Goal: Task Accomplishment & Management: Manage account settings

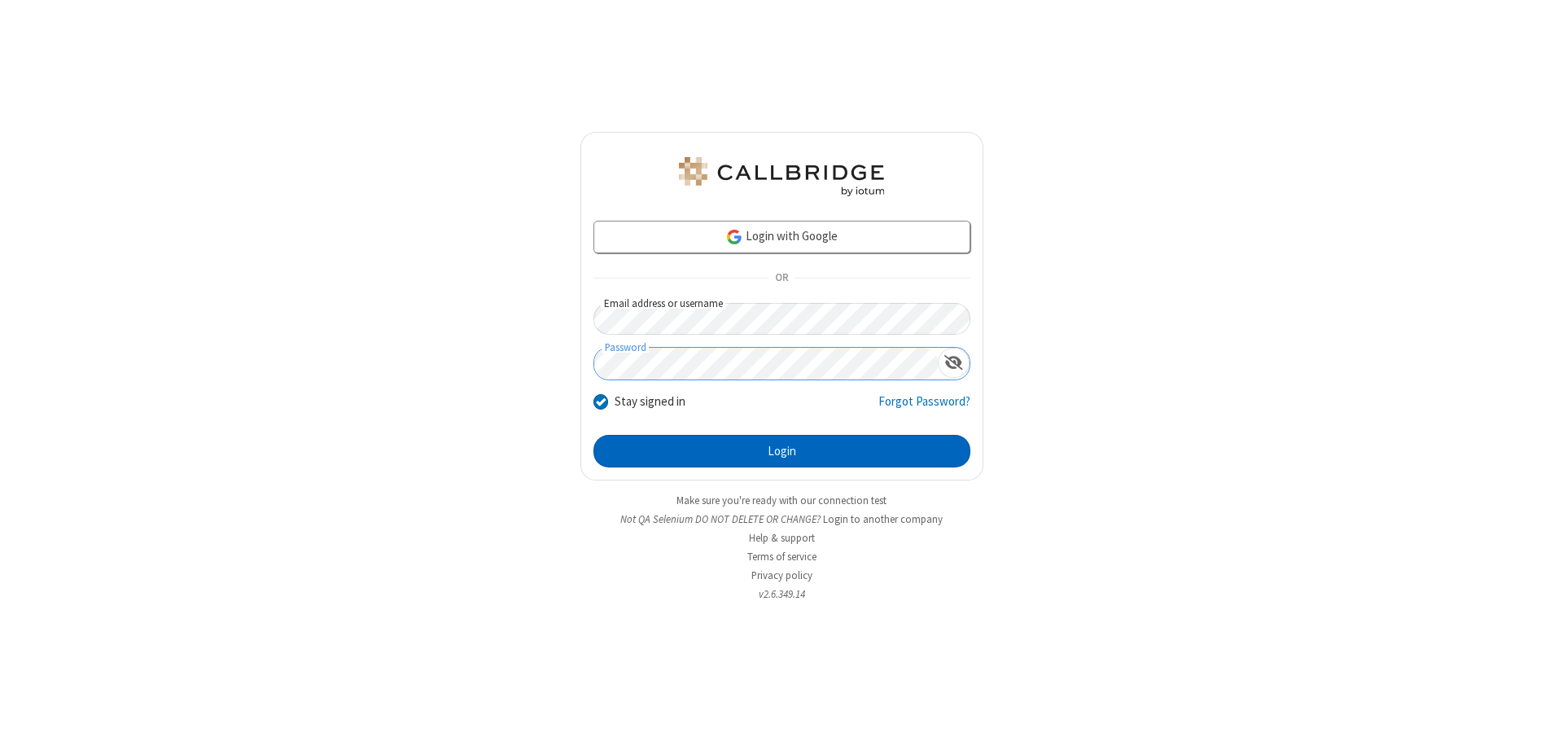
click at [782, 451] on button "Login" at bounding box center [782, 451] width 377 height 33
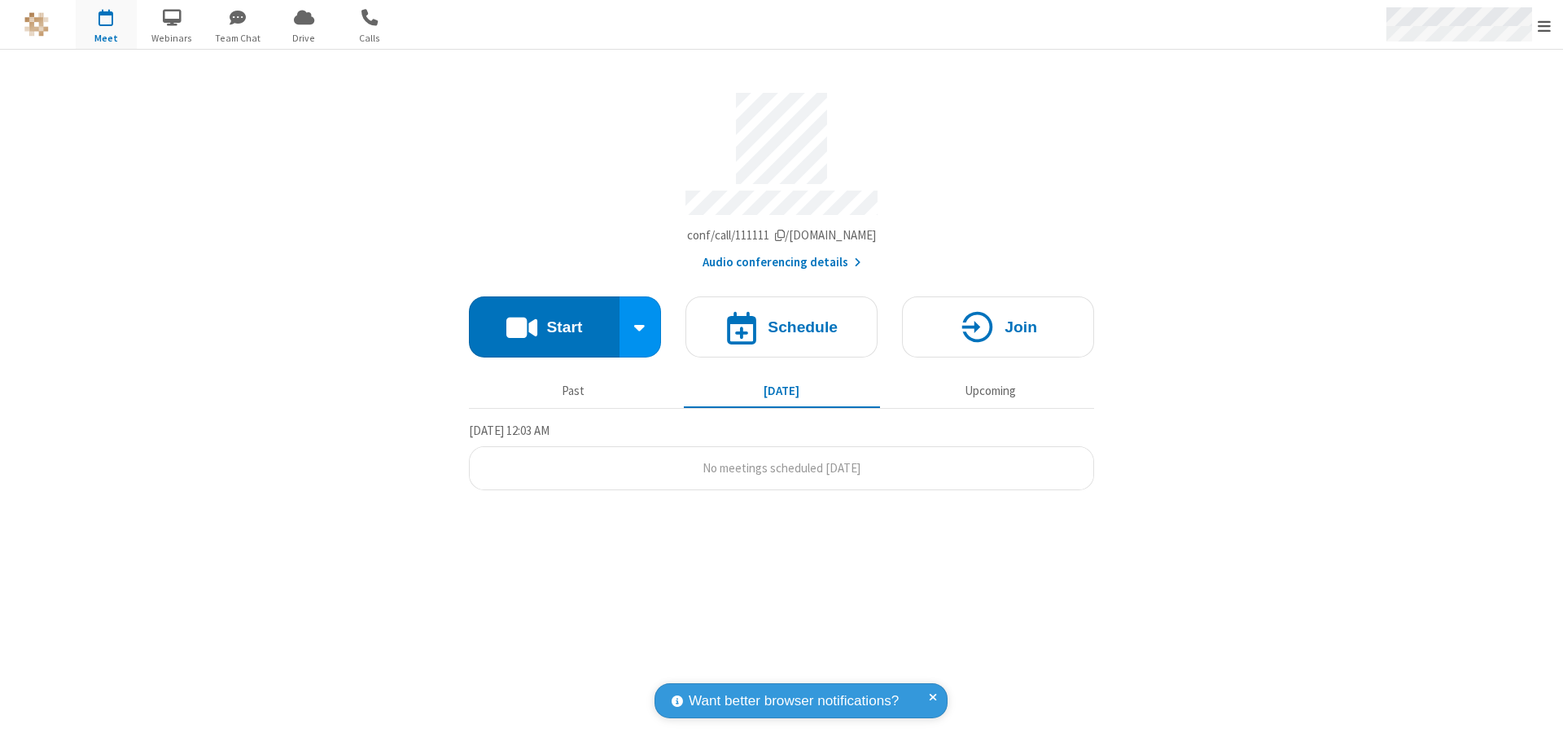
click at [1544, 25] on span "Open menu" at bounding box center [1544, 26] width 13 height 16
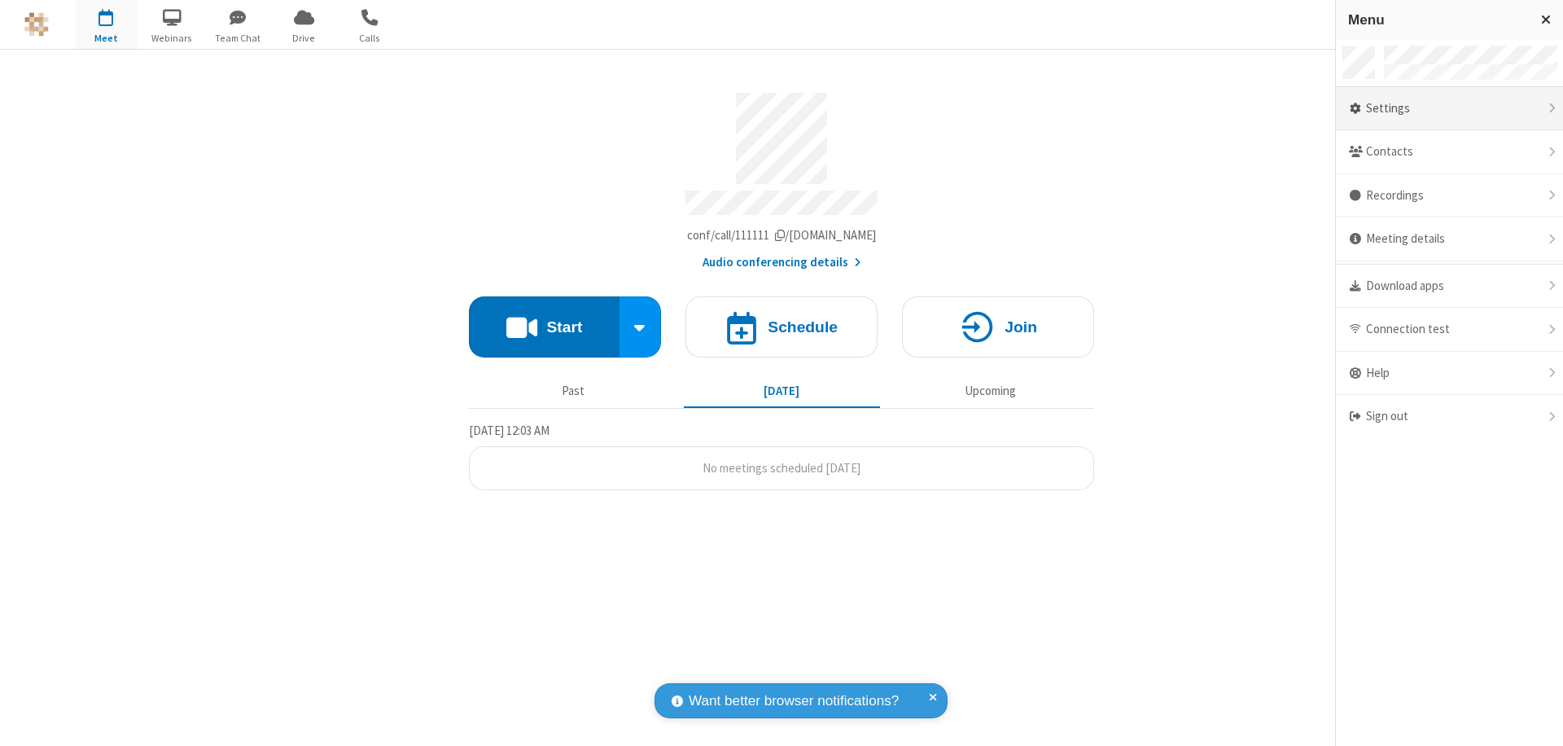
click at [1449, 108] on div "Settings" at bounding box center [1449, 109] width 227 height 44
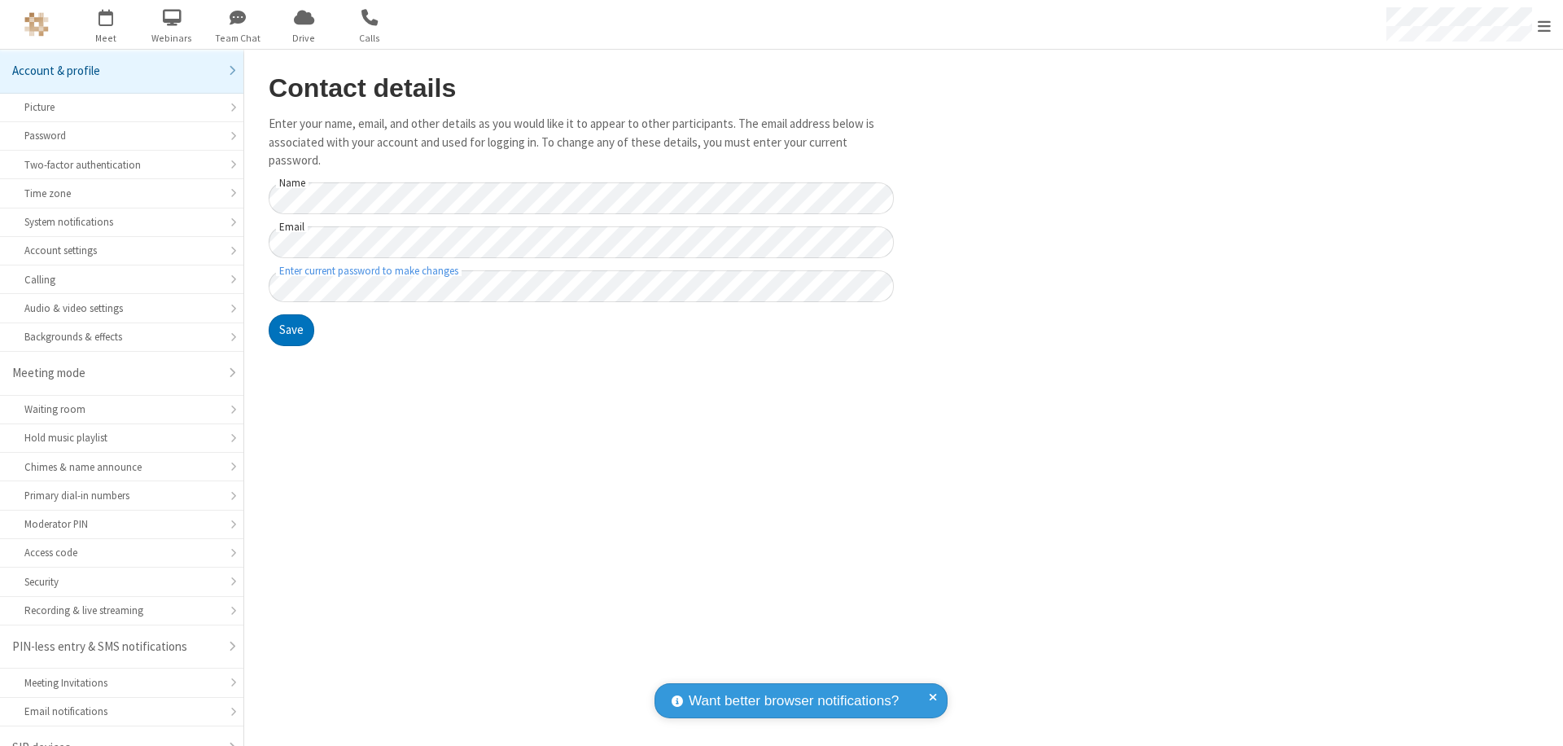
scroll to position [23, 0]
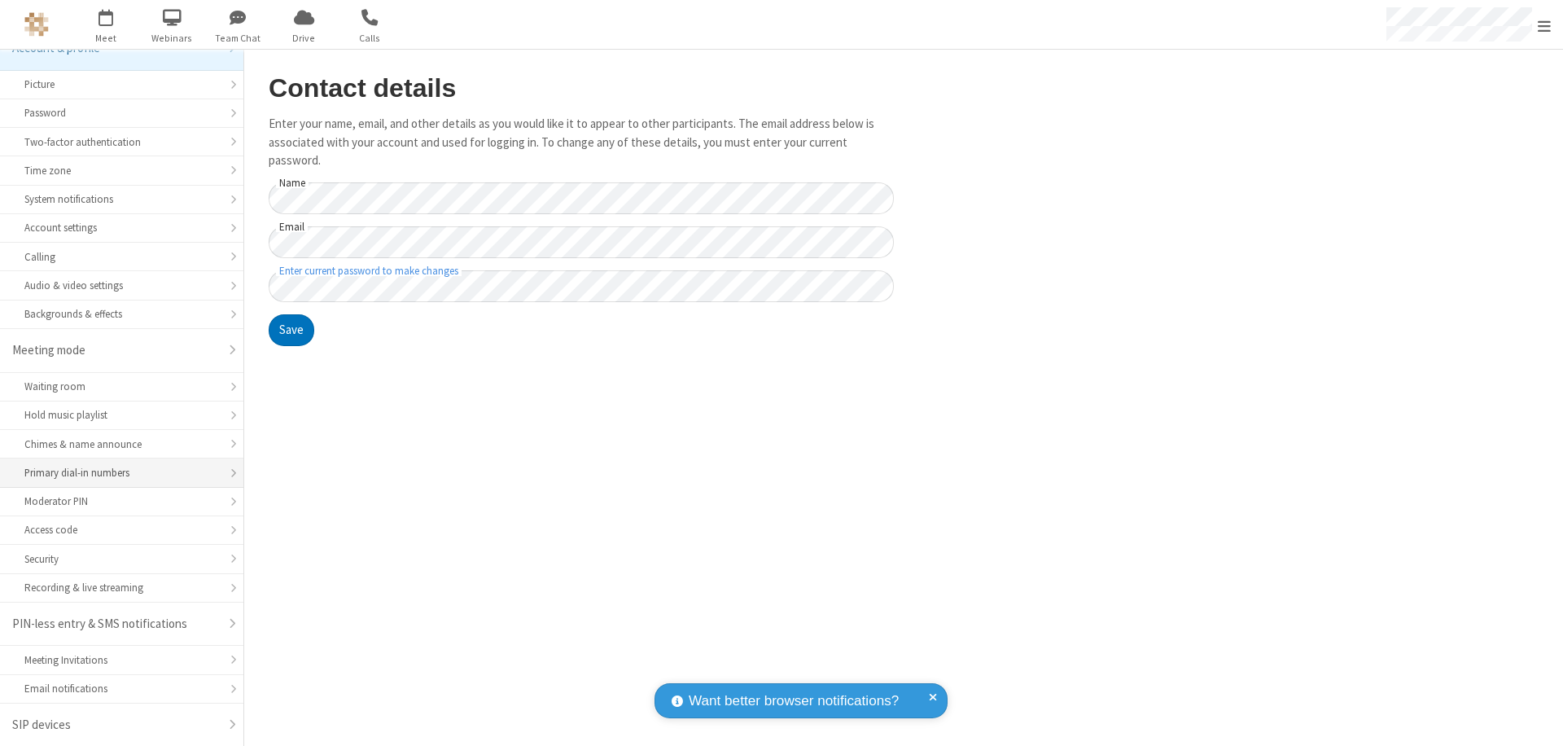
click at [116, 473] on div "Primary dial-in numbers" at bounding box center [121, 472] width 195 height 15
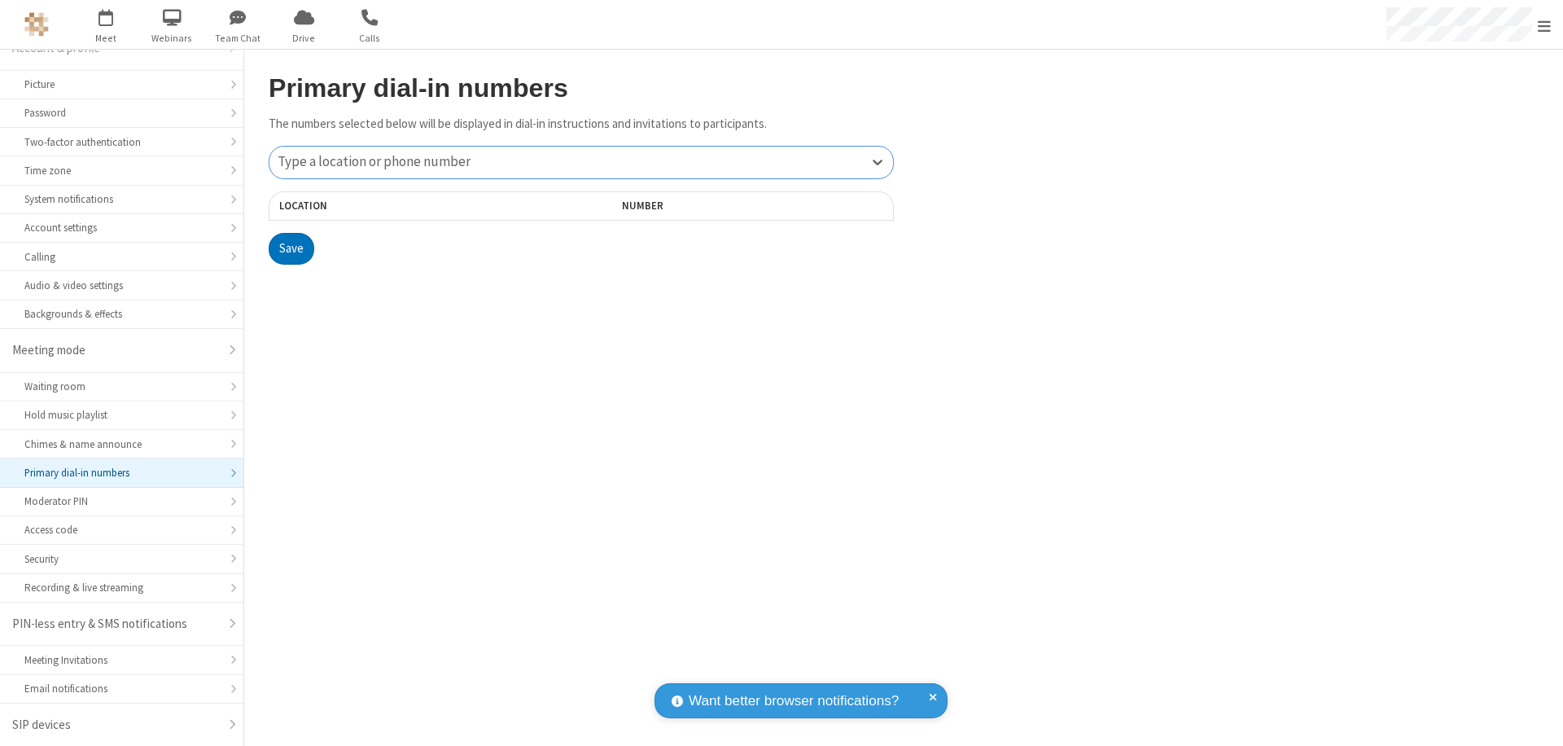
click at [581, 162] on div "Type a location or phone number" at bounding box center [581, 163] width 624 height 32
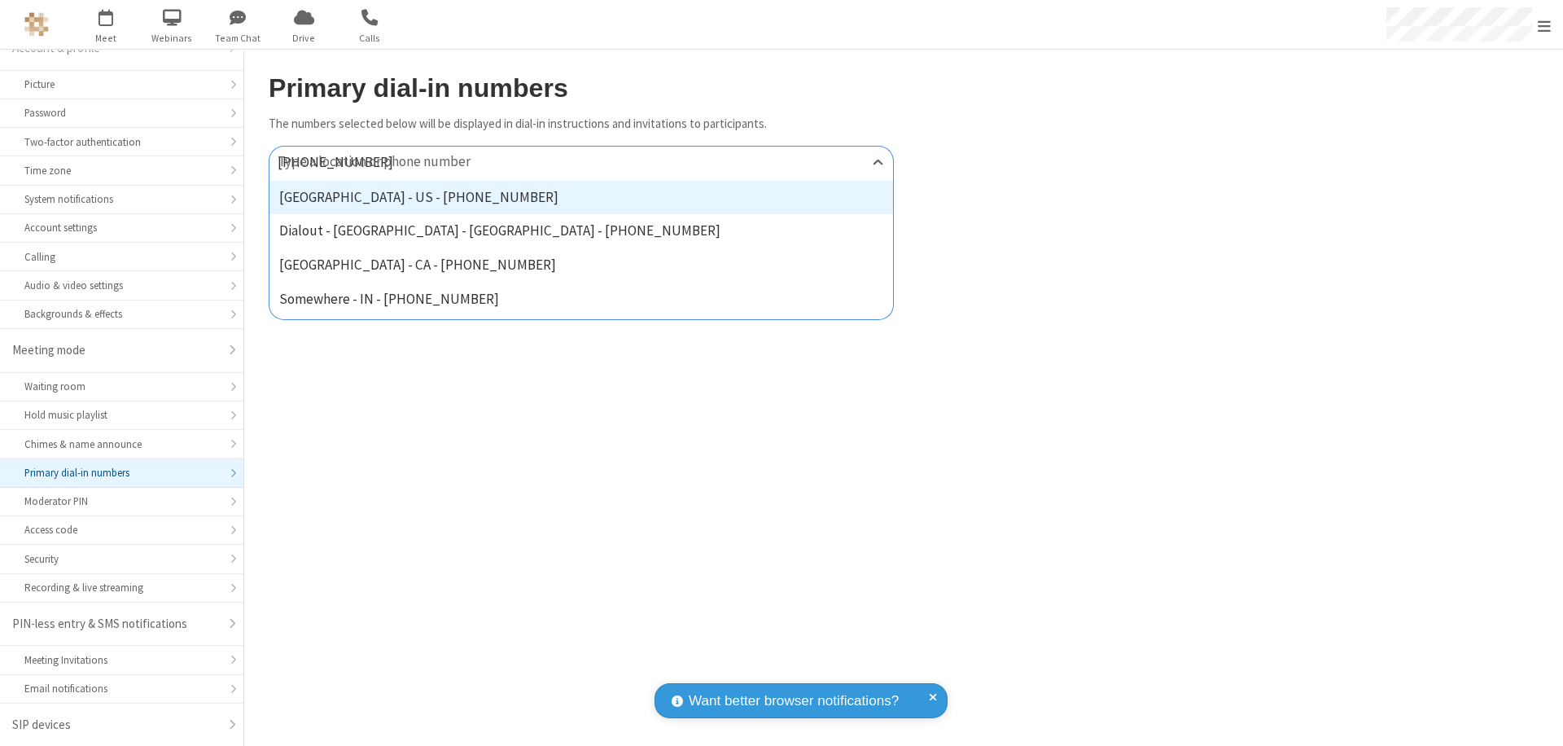
type input "[PHONE_NUMBER]"
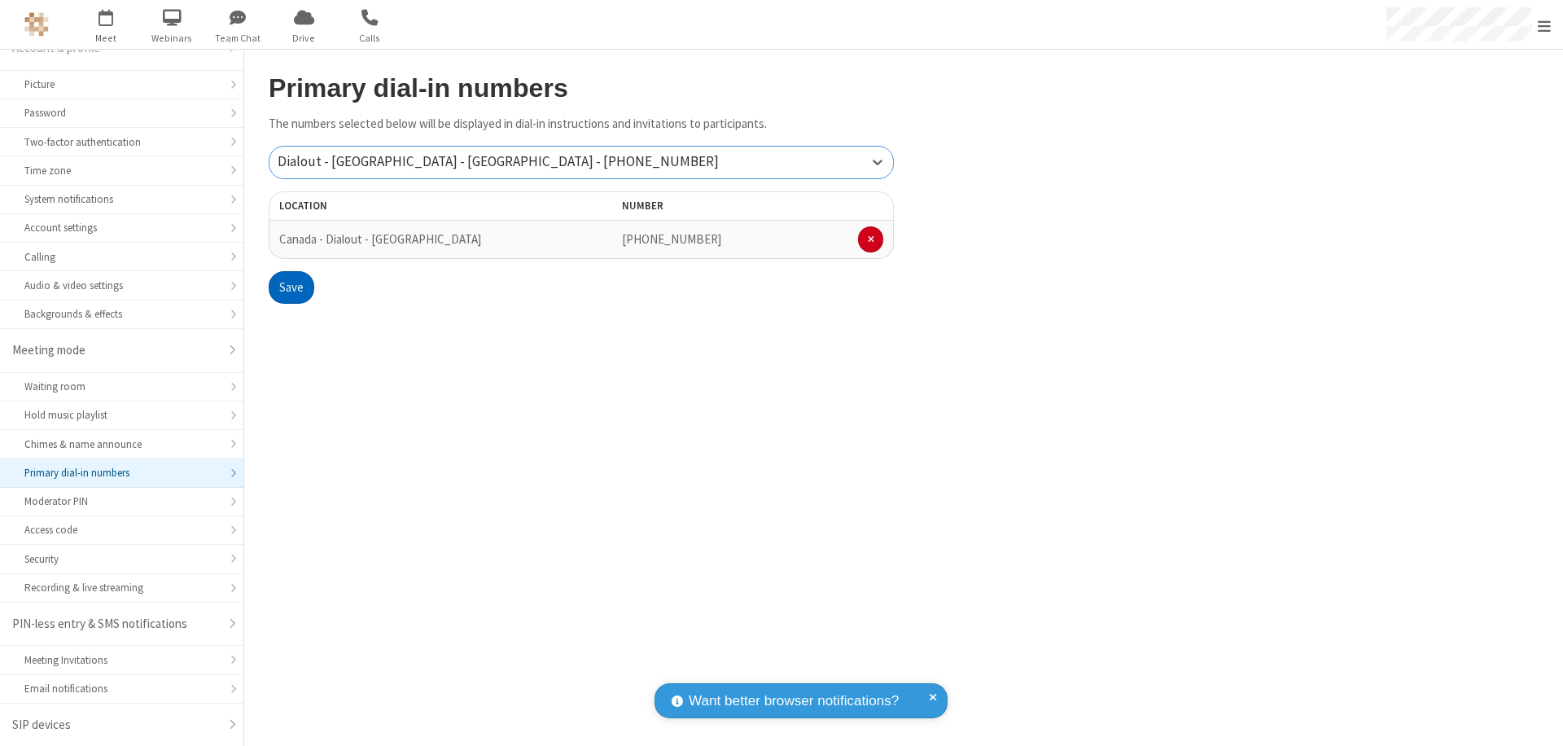
click at [291, 287] on button "Save" at bounding box center [292, 287] width 46 height 33
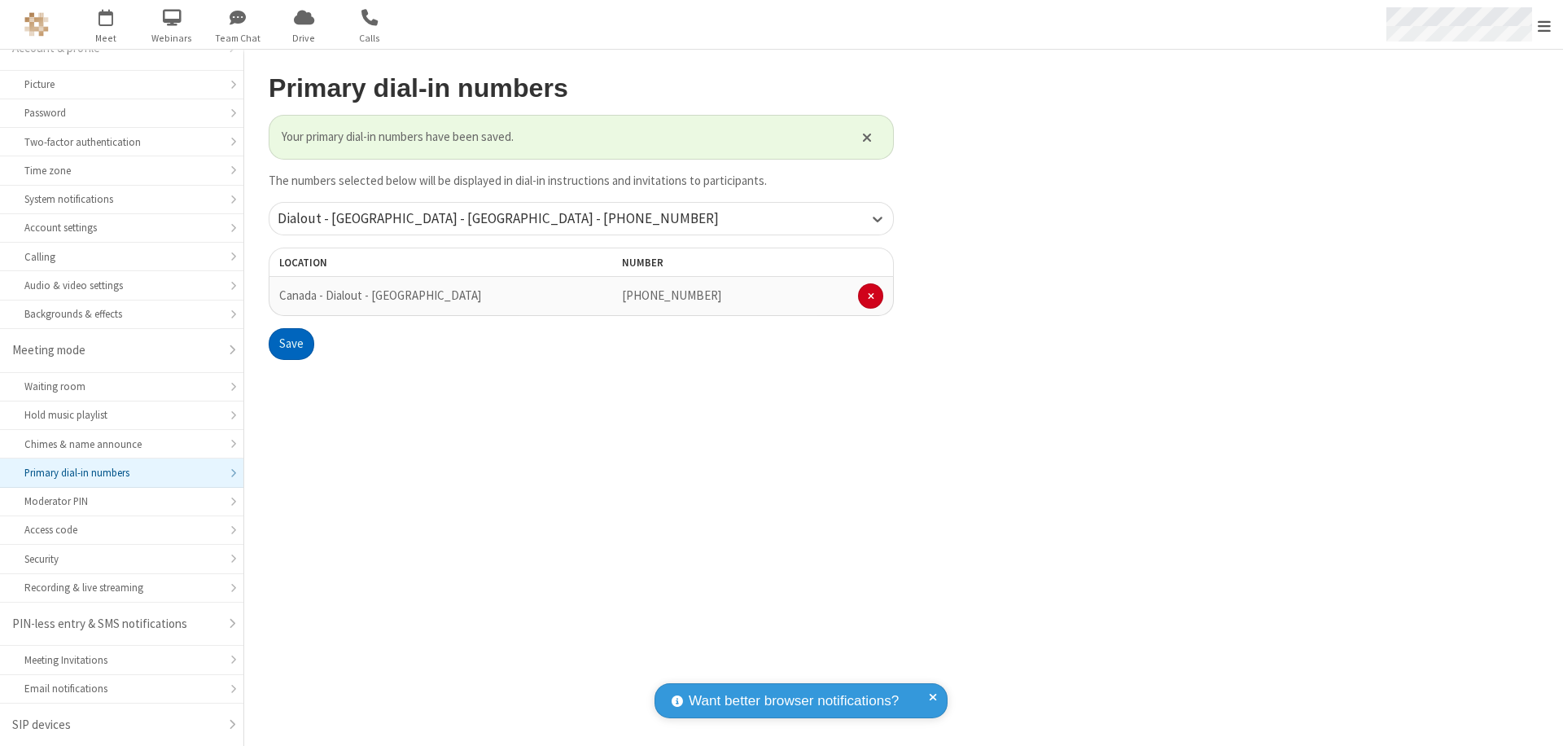
click at [1544, 25] on span "Open menu" at bounding box center [1544, 26] width 13 height 16
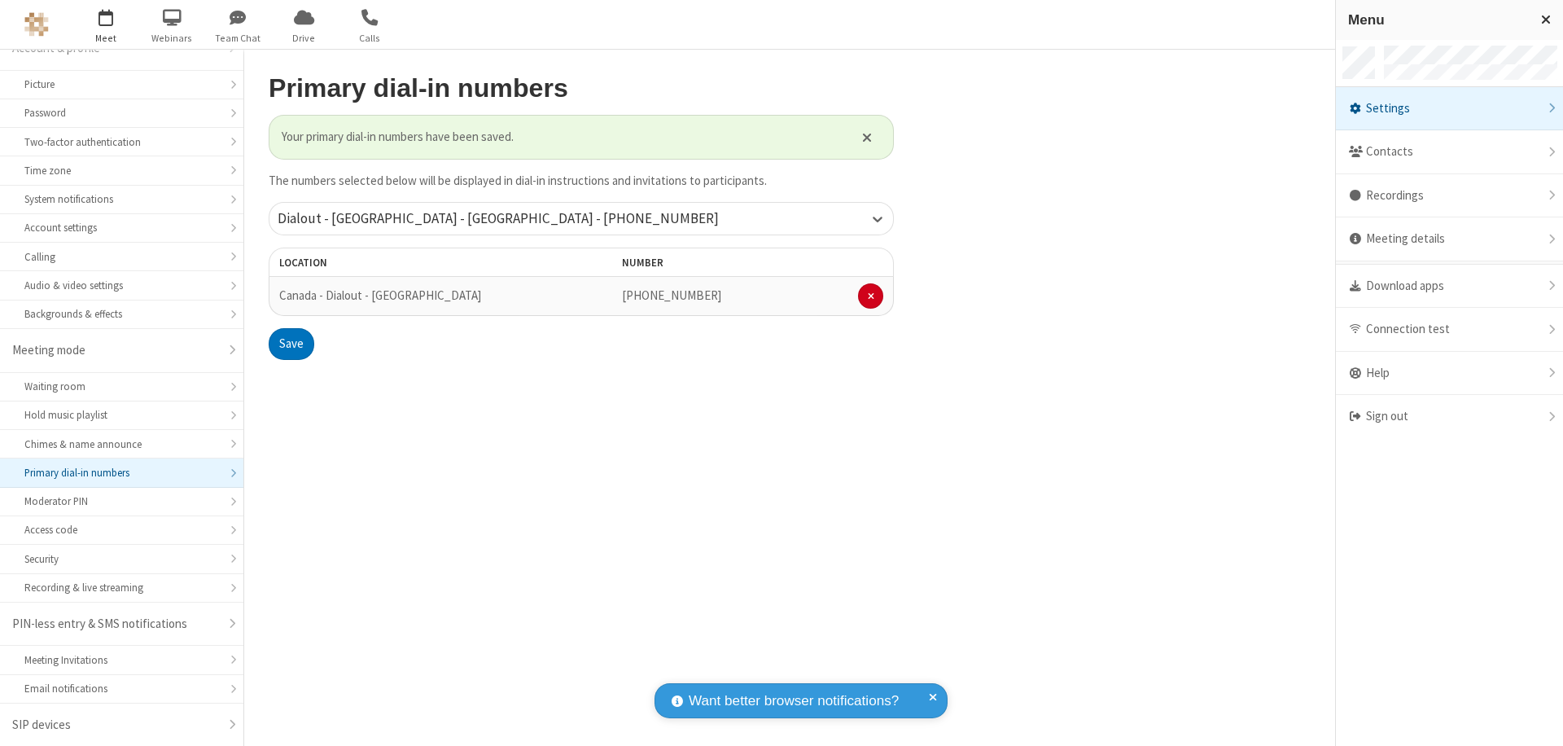
click at [106, 24] on span "button" at bounding box center [106, 17] width 61 height 28
